Goal: Browse casually

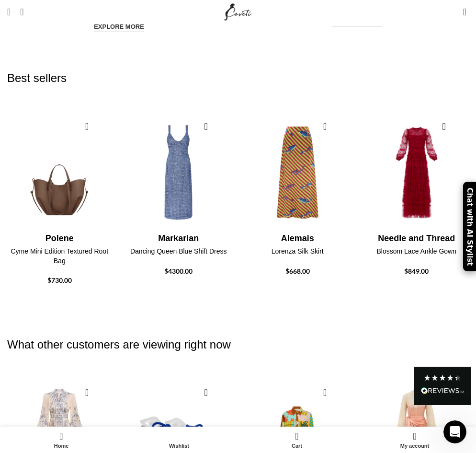
scroll to position [1331, 0]
